Goal: Task Accomplishment & Management: Complete application form

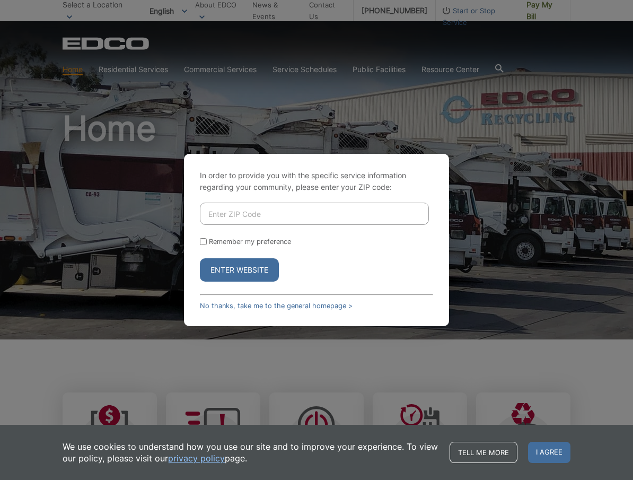
click at [236, 213] on input "Enter ZIP Code" at bounding box center [314, 213] width 229 height 22
type input "91977"
click at [204, 241] on input "Remember my preference" at bounding box center [203, 241] width 7 height 7
checkbox input "true"
click at [217, 268] on button "Enter Website" at bounding box center [239, 269] width 79 height 23
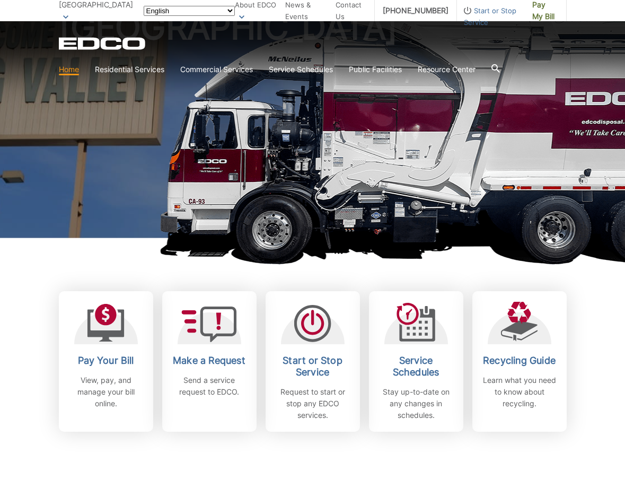
scroll to position [106, 0]
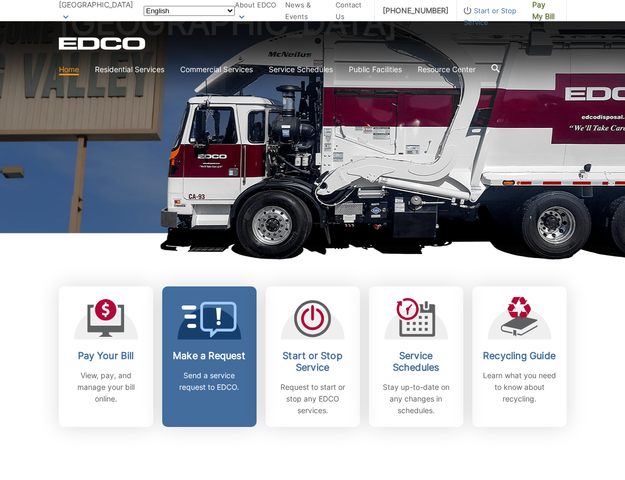
click at [189, 353] on h2 "Make a Request" at bounding box center [209, 356] width 78 height 12
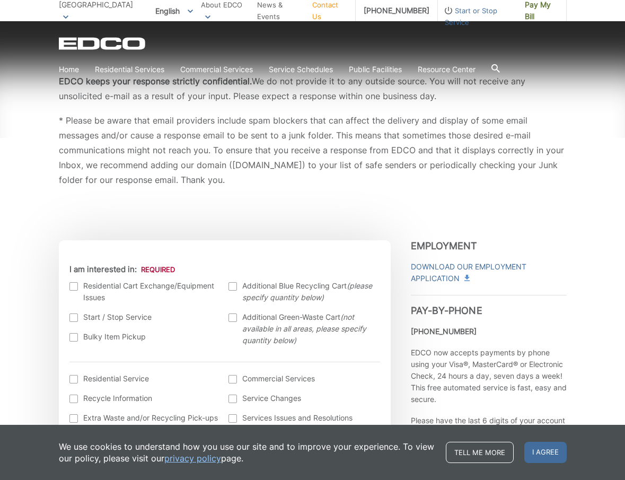
scroll to position [212, 0]
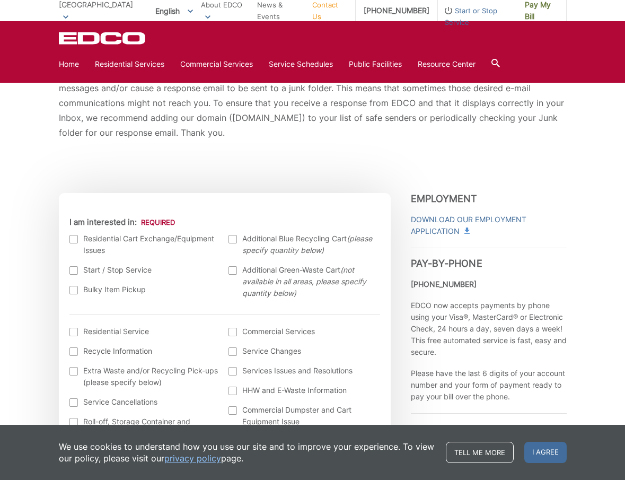
click at [74, 289] on div at bounding box center [73, 290] width 8 height 8
click at [0, 0] on input "Bulky Item Pickup" at bounding box center [0, 0] width 0 height 0
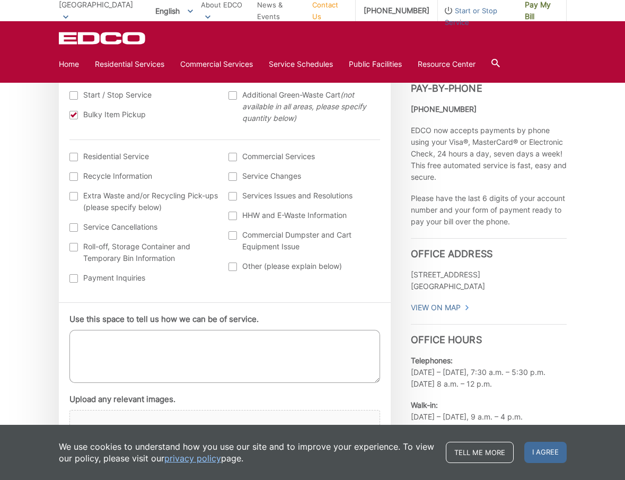
scroll to position [424, 0]
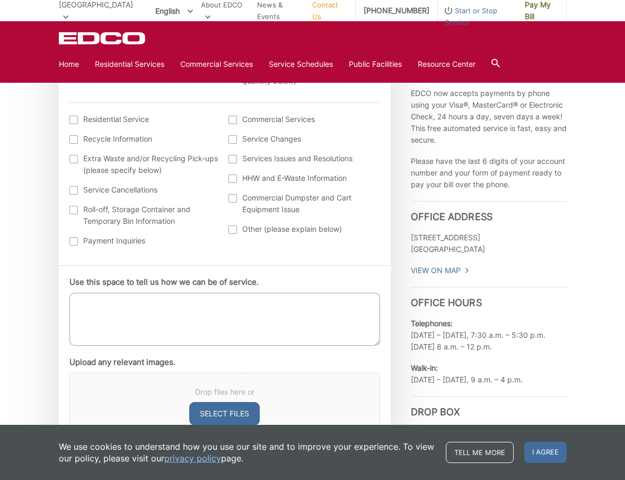
click at [85, 300] on textarea "Use this space to tell us how we can be of service." at bounding box center [224, 319] width 311 height 53
type textarea "I WOULD LIKE TO KNOW HOW MUCH IT WOULD COST TO PICK UP A DRYER AND WHEN COULD I…"
click at [74, 119] on div at bounding box center [73, 120] width 8 height 8
click at [0, 0] on input "I am interested in: (continued) *" at bounding box center [0, 0] width 0 height 0
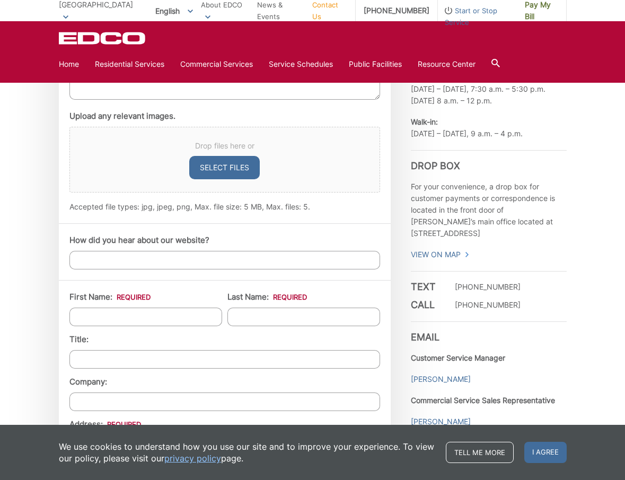
scroll to position [689, 0]
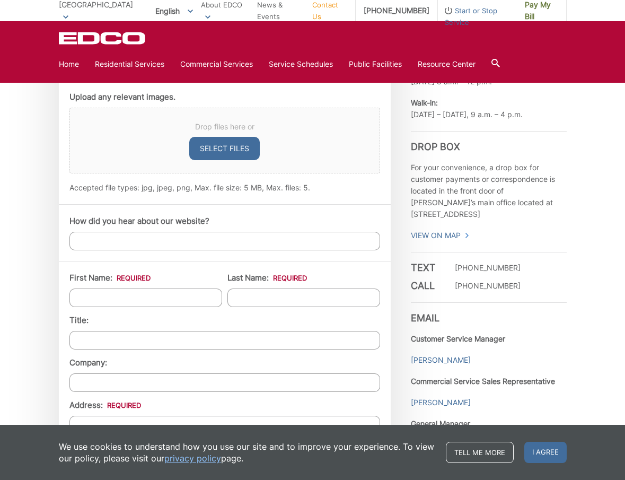
click at [90, 297] on input "First Name: *" at bounding box center [145, 297] width 153 height 19
type input "[PERSON_NAME]"
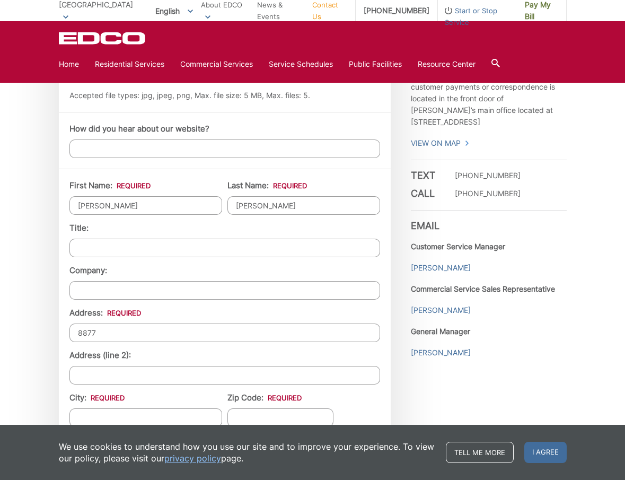
scroll to position [795, 0]
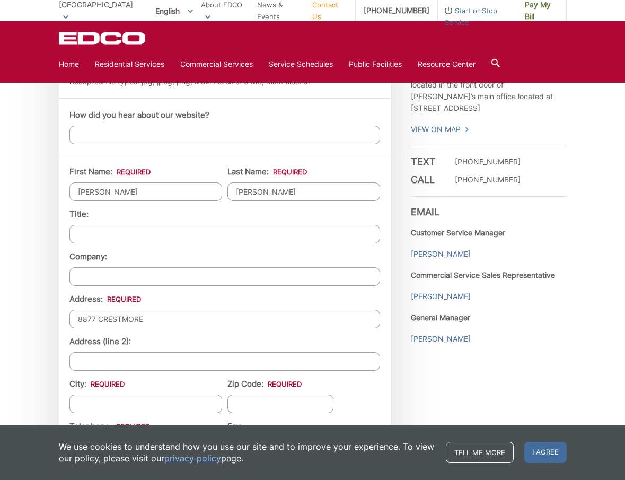
type input "8877 CRESTMORE"
type input "[GEOGRAPHIC_DATA]"
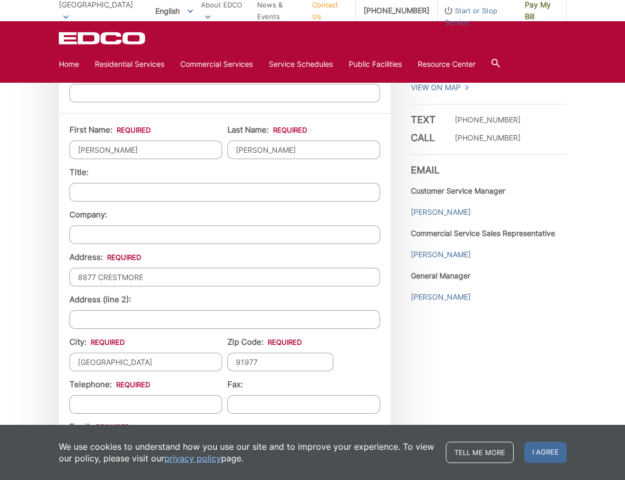
scroll to position [901, 0]
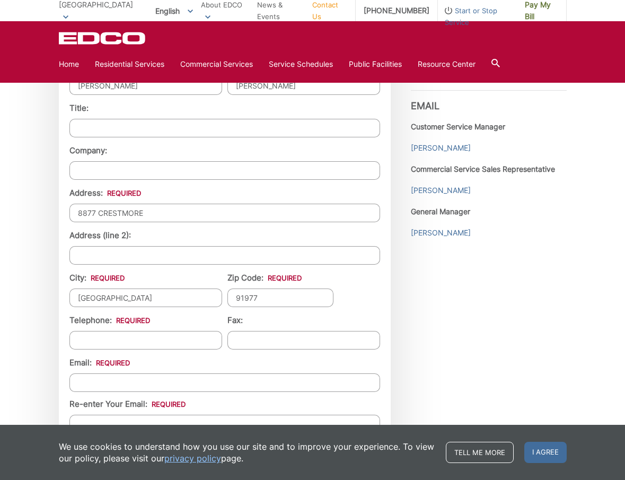
type input "91977"
click at [86, 343] on input "Telephone: *" at bounding box center [145, 340] width 153 height 19
type input "[PHONE_NUMBER]"
type input "B"
type input "[EMAIL_ADDRESS][DOMAIN_NAME]"
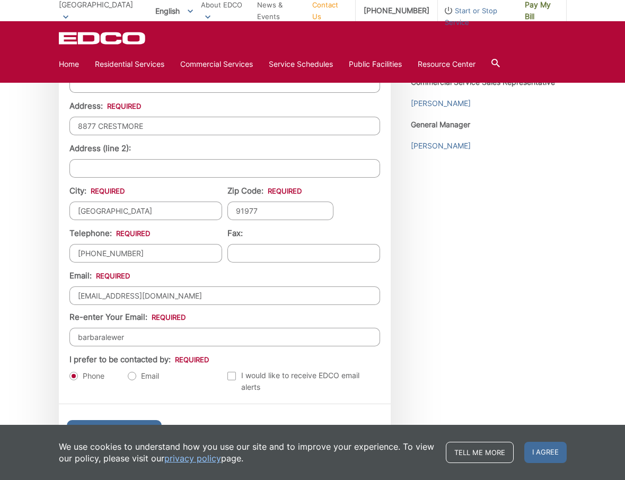
scroll to position [1007, 0]
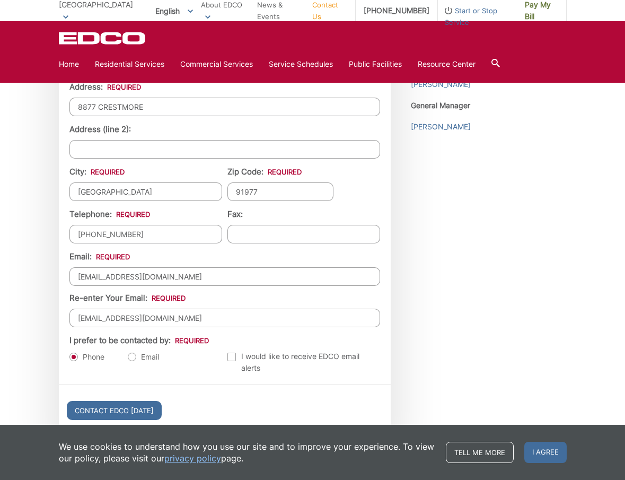
type input "[EMAIL_ADDRESS][DOMAIN_NAME]"
click at [134, 355] on label "Email" at bounding box center [143, 356] width 31 height 11
radio input "true"
click at [116, 412] on input "Contact EDCO [DATE]" at bounding box center [114, 410] width 95 height 19
